Goal: Task Accomplishment & Management: Manage account settings

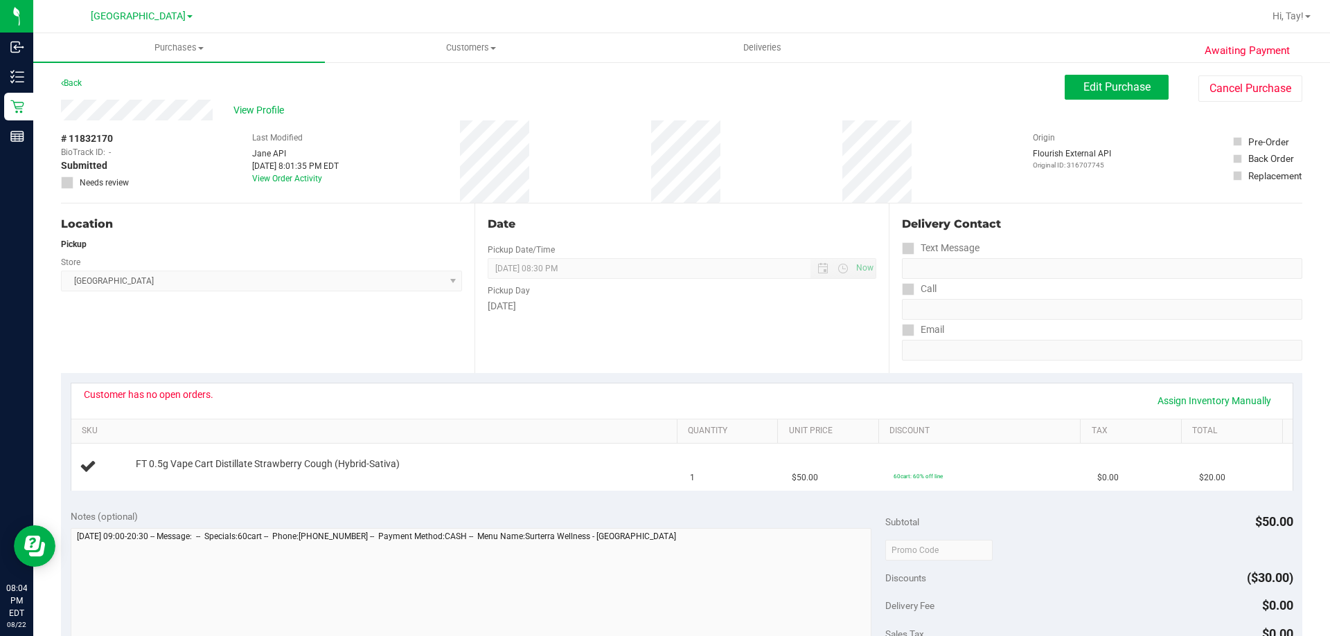
click at [755, 382] on div "Customer has no open orders. Assign Inventory Manually SKU Quantity Unit Price …" at bounding box center [681, 436] width 1241 height 127
click at [1134, 85] on span "Edit Purchase" at bounding box center [1116, 86] width 67 height 13
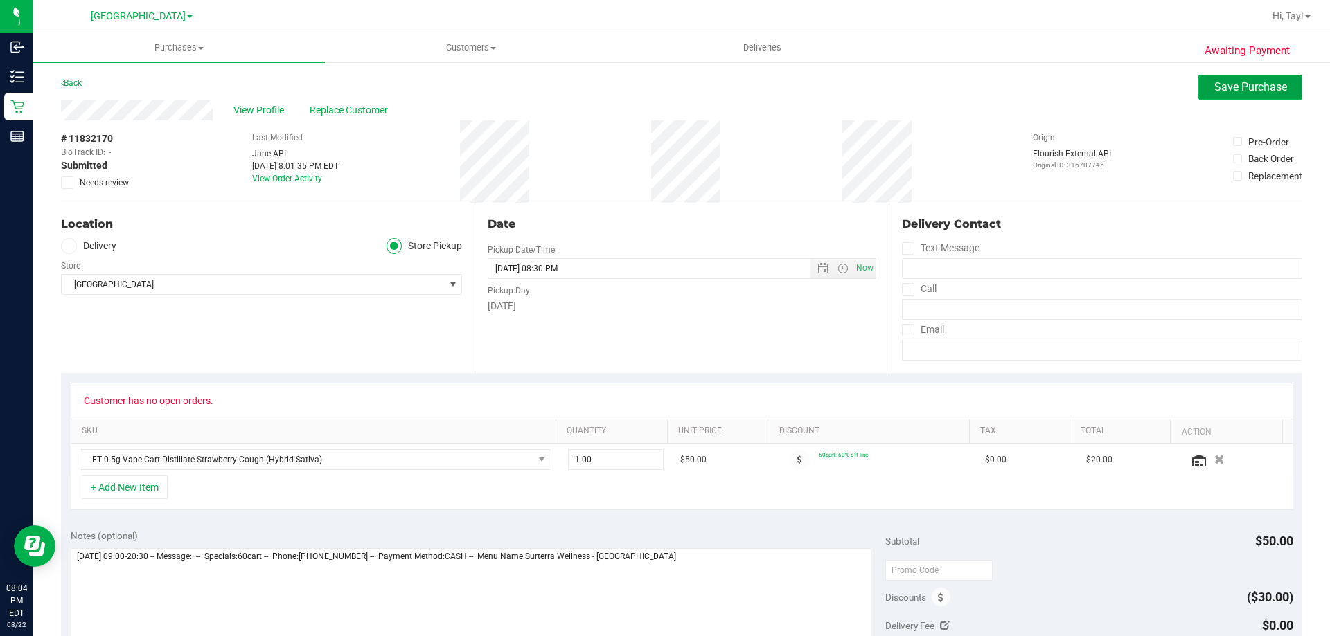
click at [1262, 91] on span "Save Purchase" at bounding box center [1250, 86] width 73 height 13
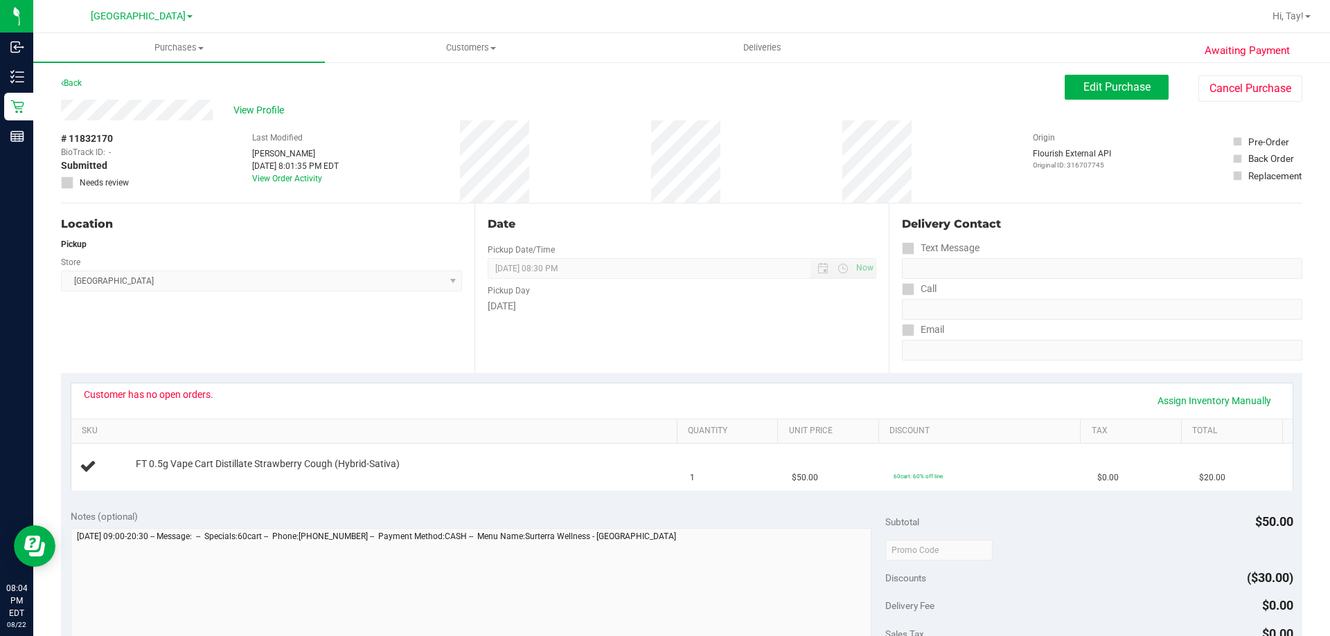
click at [445, 99] on div "Back Edit Purchase Cancel Purchase" at bounding box center [681, 87] width 1241 height 25
click at [458, 103] on div "View Profile" at bounding box center [562, 110] width 1003 height 21
click at [196, 398] on div "Customer has no open orders." at bounding box center [148, 394] width 129 height 11
drag, startPoint x: 360, startPoint y: 117, endPoint x: 390, endPoint y: 105, distance: 32.0
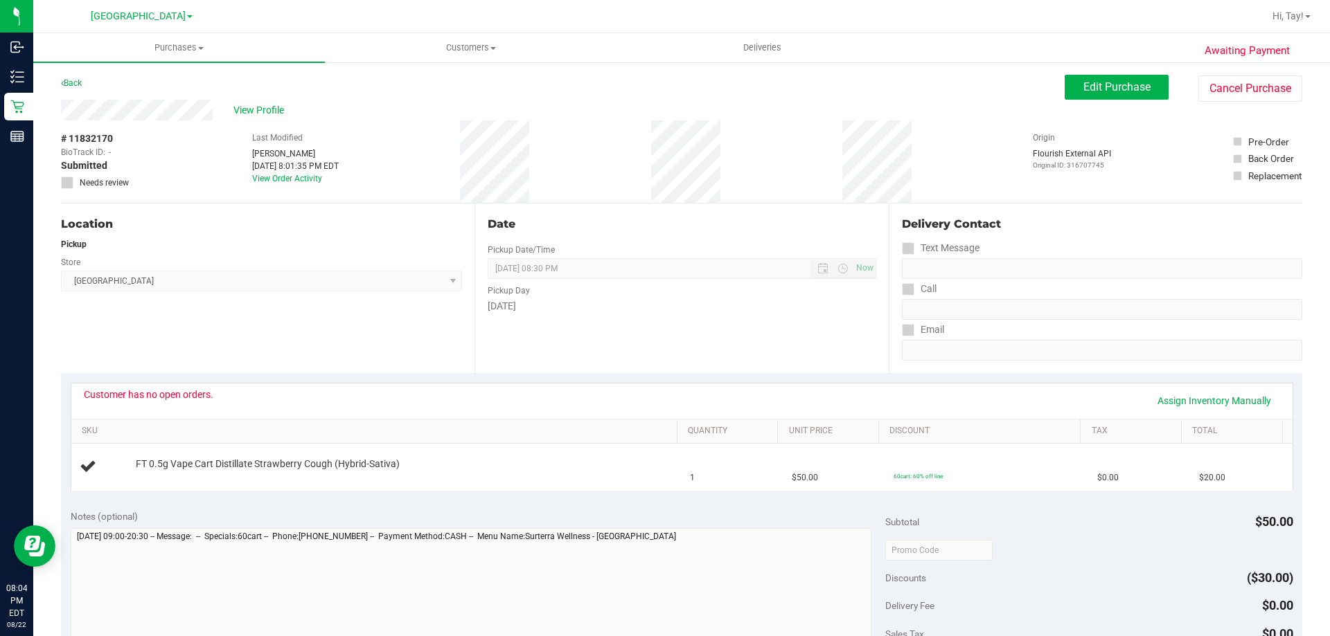
click at [361, 117] on div "View Profile" at bounding box center [562, 110] width 1003 height 21
click at [76, 81] on link "Back" at bounding box center [71, 83] width 21 height 10
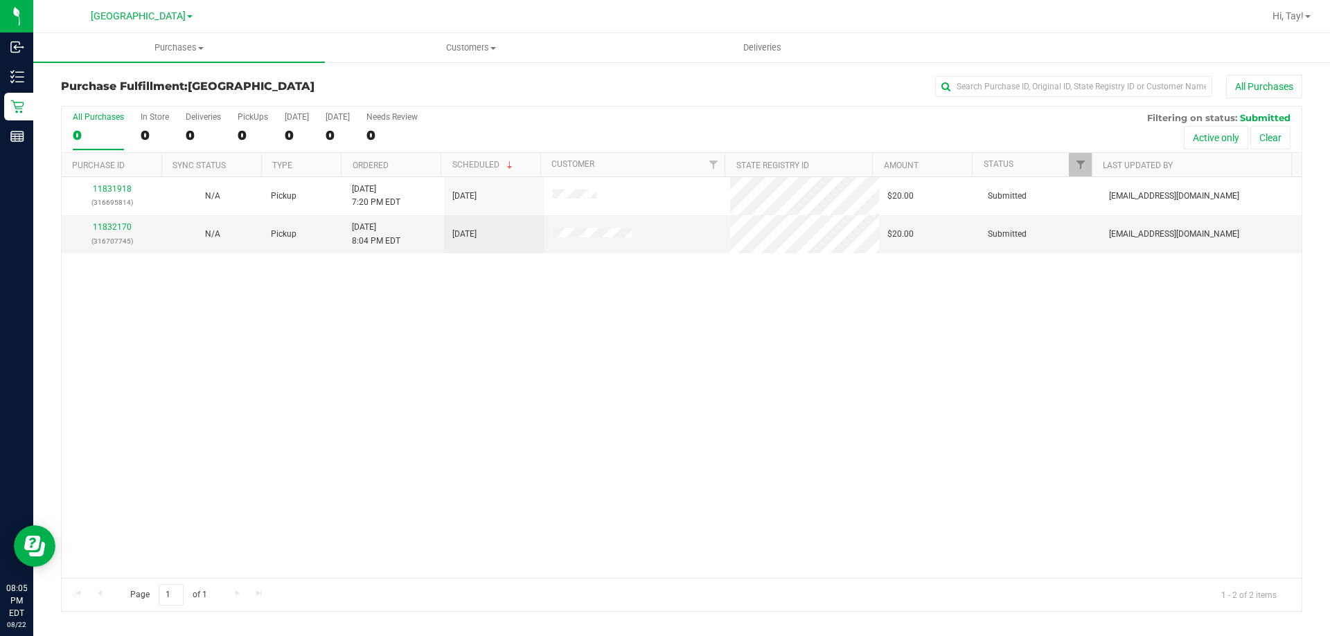
click at [669, 345] on div "11831918 (316695814) N/A Pickup [DATE] 7:20 PM EDT 8/22/2025 $20.00 Submitted […" at bounding box center [682, 377] width 1240 height 401
click at [104, 224] on link "11832170" at bounding box center [112, 227] width 39 height 10
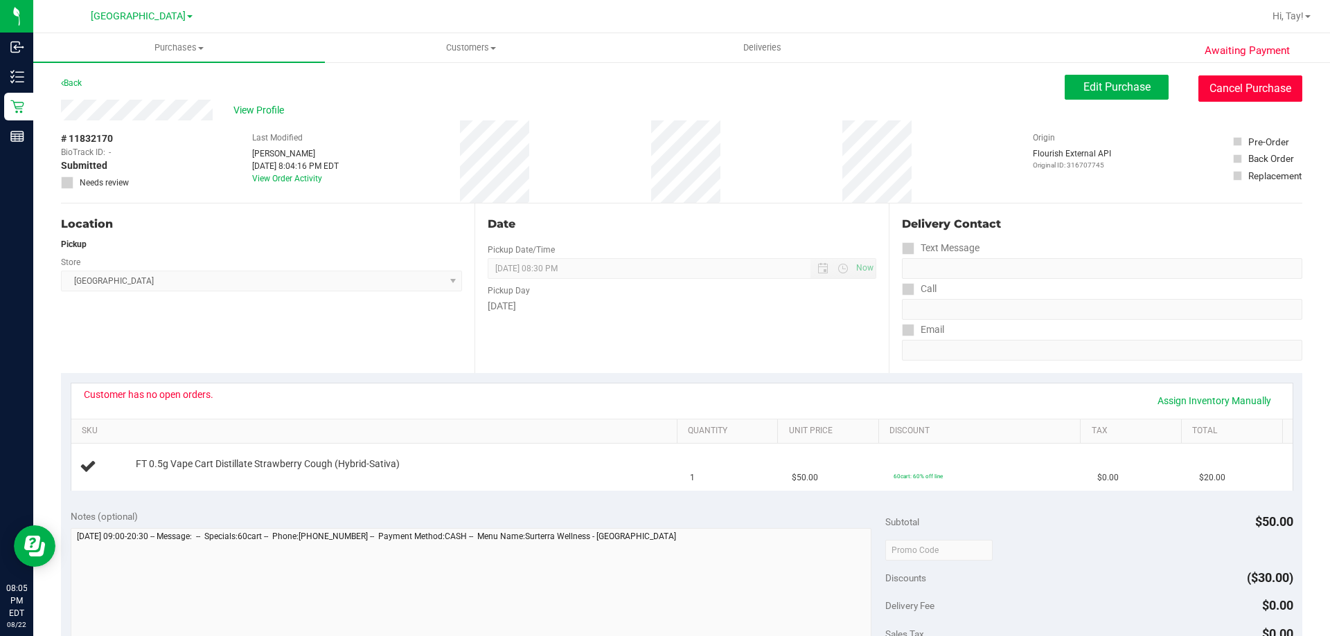
click at [1229, 98] on button "Cancel Purchase" at bounding box center [1250, 88] width 104 height 26
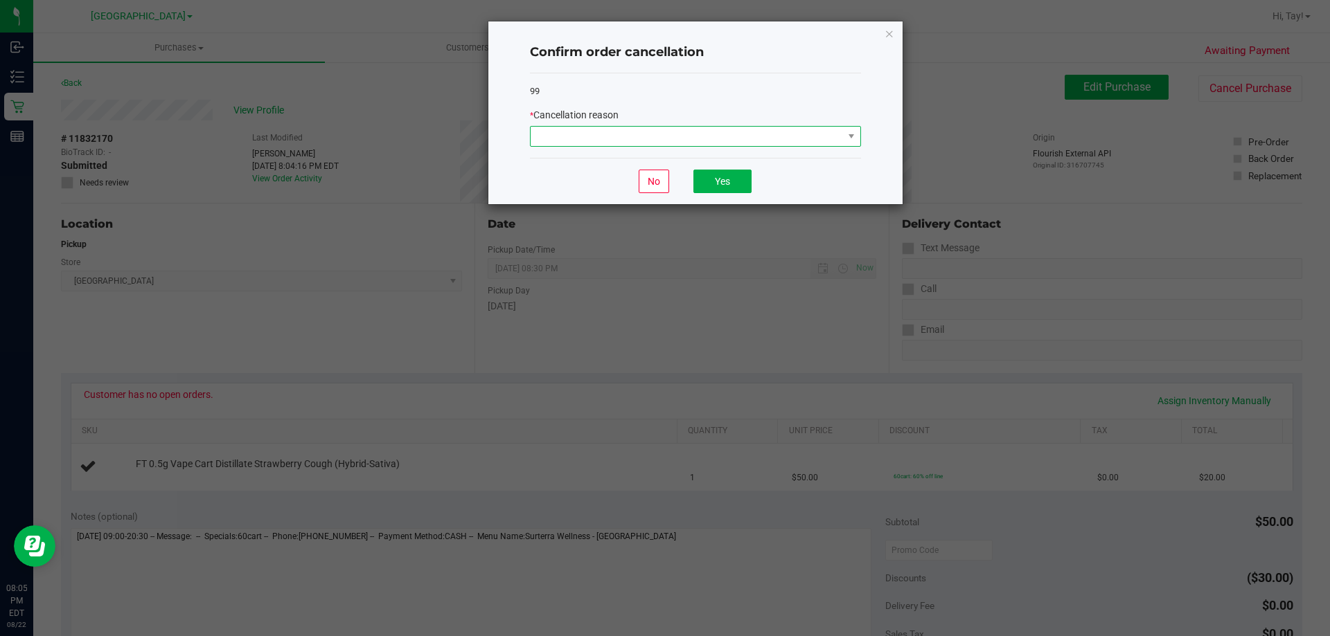
click at [648, 130] on span at bounding box center [686, 136] width 312 height 19
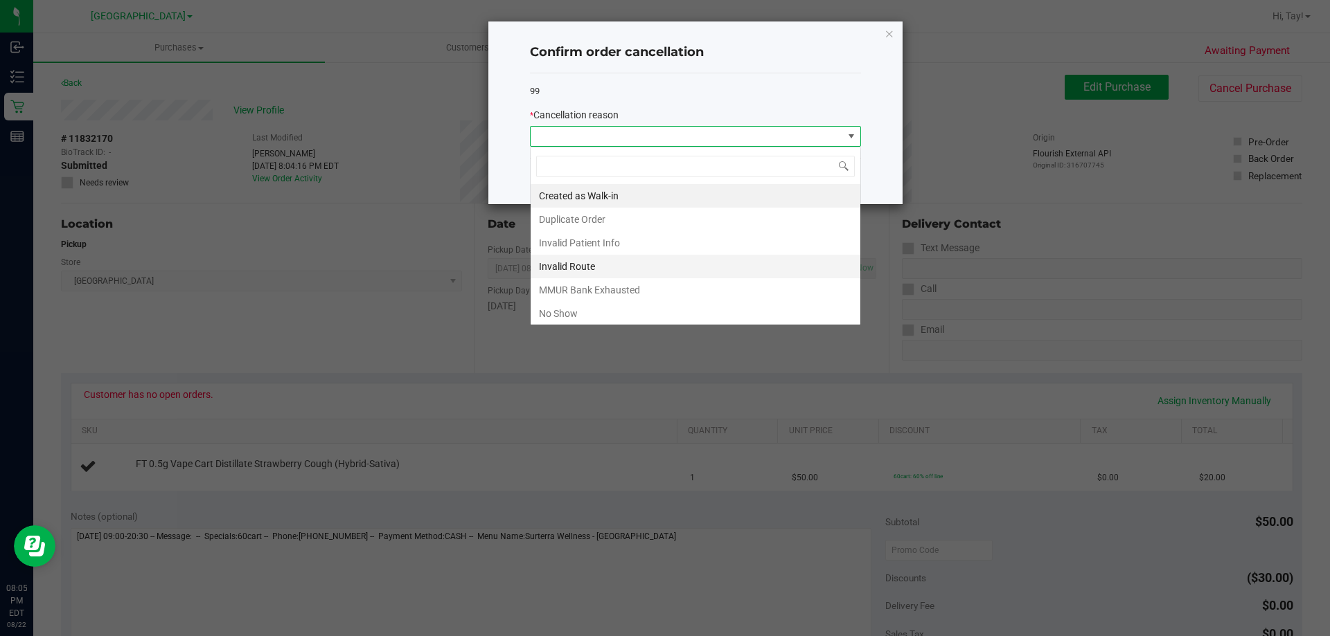
scroll to position [21, 331]
click at [629, 293] on li "MMUR Bank Exhausted" at bounding box center [695, 290] width 330 height 24
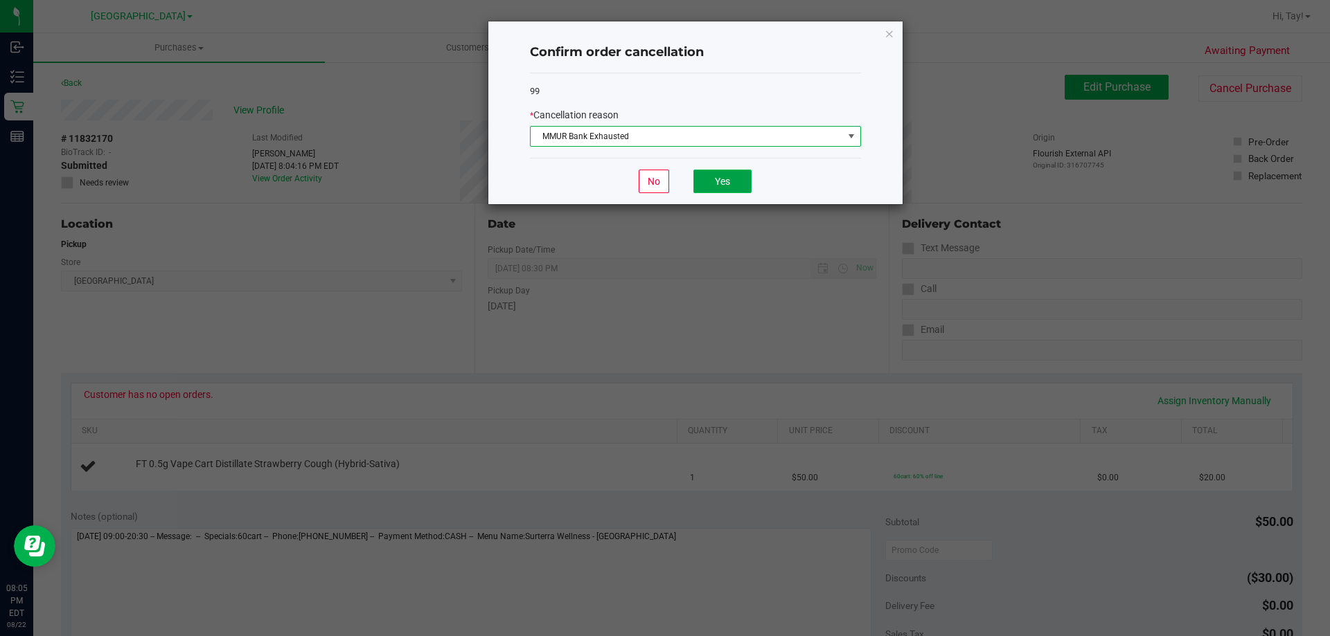
click at [733, 178] on button "Yes" at bounding box center [722, 182] width 58 height 24
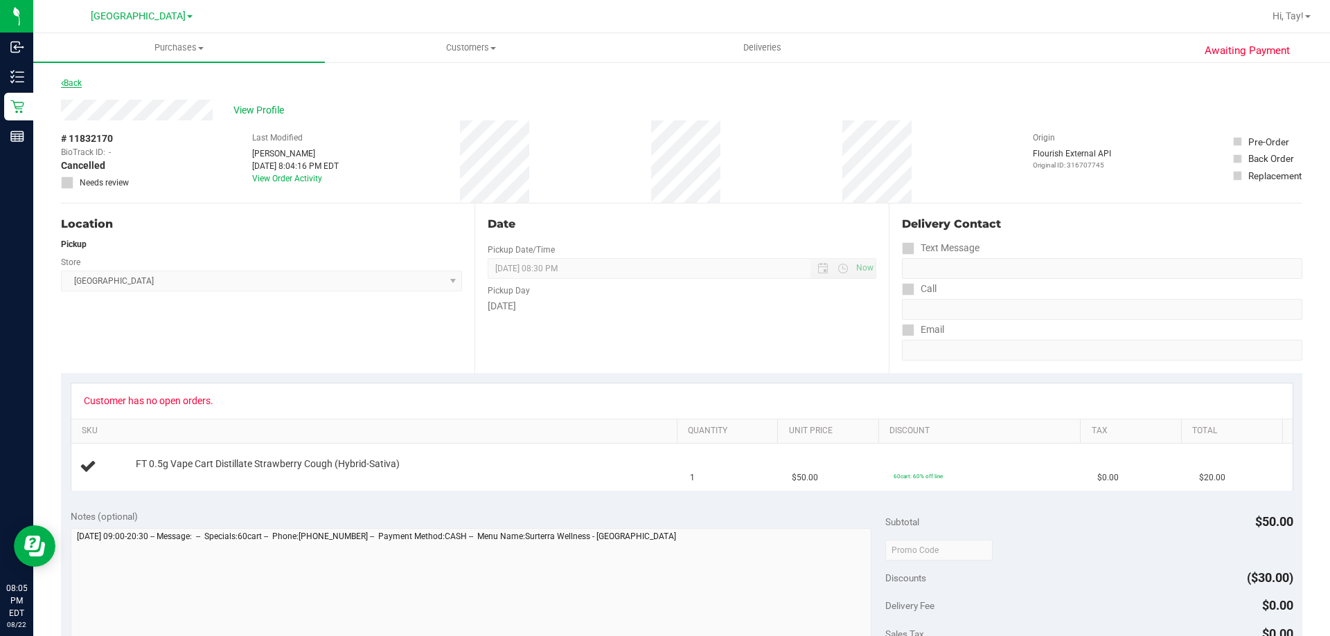
click at [73, 84] on link "Back" at bounding box center [71, 83] width 21 height 10
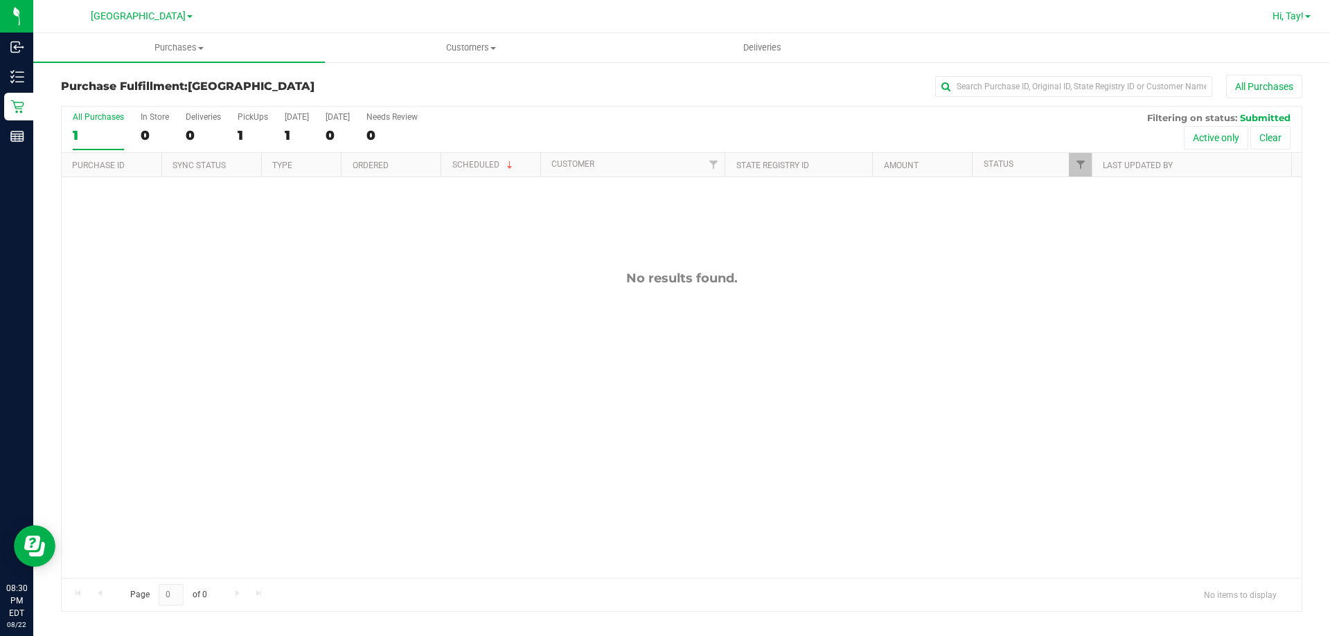
click at [1289, 15] on span "Hi, Tay!" at bounding box center [1287, 15] width 31 height 11
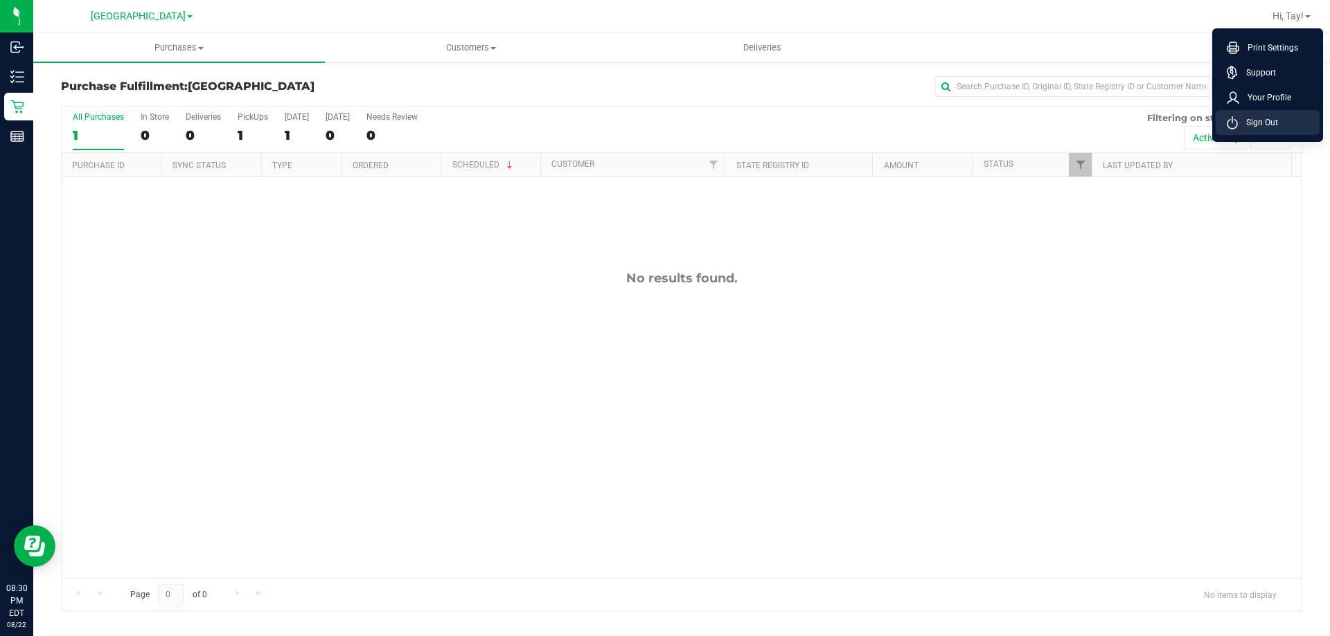
click at [1262, 124] on span "Sign Out" at bounding box center [1257, 123] width 40 height 14
